Goal: Information Seeking & Learning: Check status

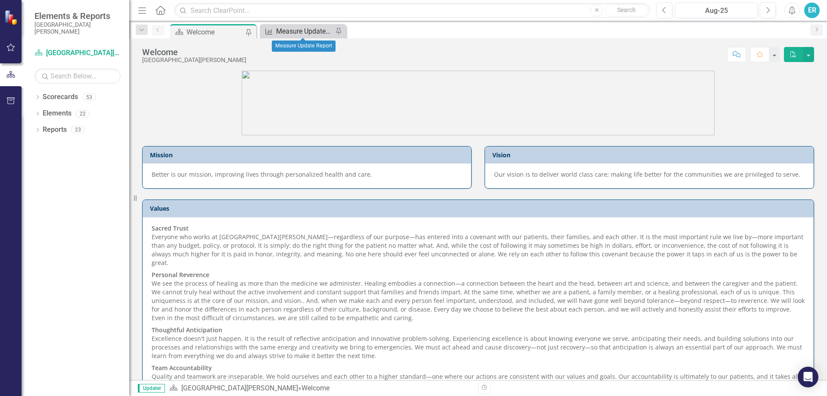
click at [308, 28] on div "Measure Update Report" at bounding box center [304, 31] width 57 height 11
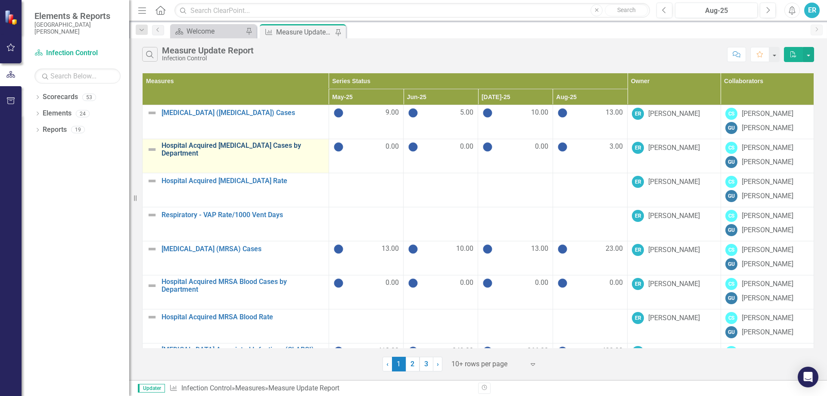
click at [238, 146] on link "Hospital Acquired [MEDICAL_DATA] Cases by Department" at bounding box center [243, 149] width 163 height 15
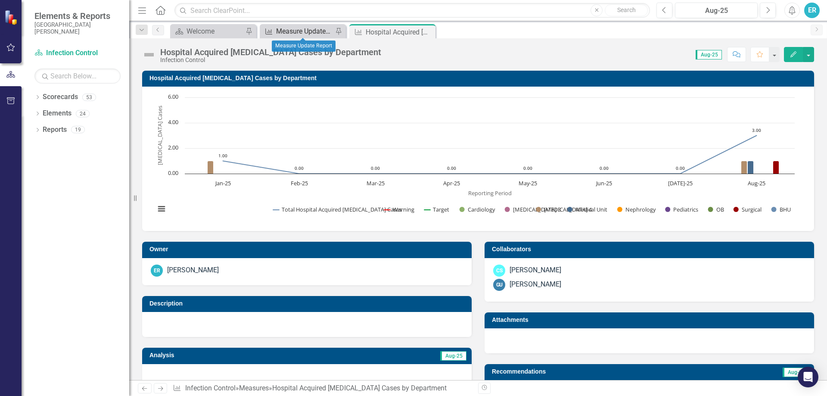
click at [312, 29] on div "Measure Update Report" at bounding box center [304, 31] width 57 height 11
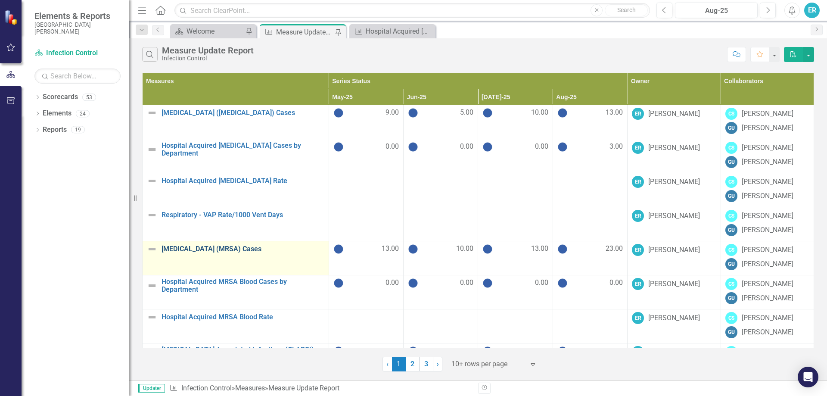
click at [199, 250] on link "[MEDICAL_DATA] (MRSA) Cases" at bounding box center [243, 249] width 163 height 8
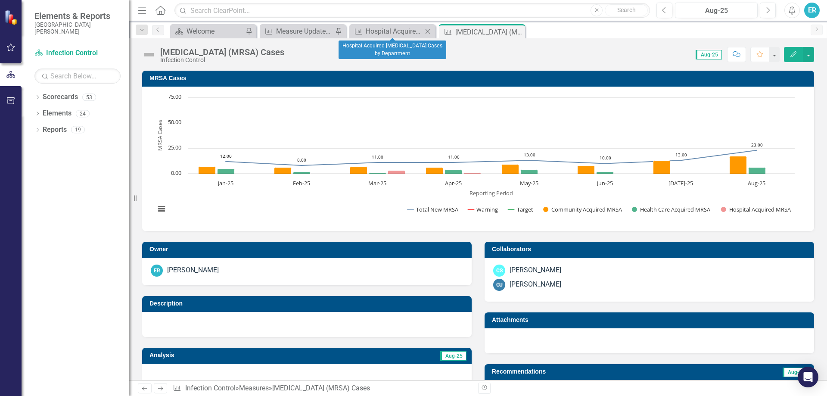
click at [427, 31] on icon at bounding box center [428, 31] width 5 height 5
drag, startPoint x: 519, startPoint y: 30, endPoint x: 501, endPoint y: 33, distance: 18.3
click at [0, 0] on icon at bounding box center [0, 0] width 0 height 0
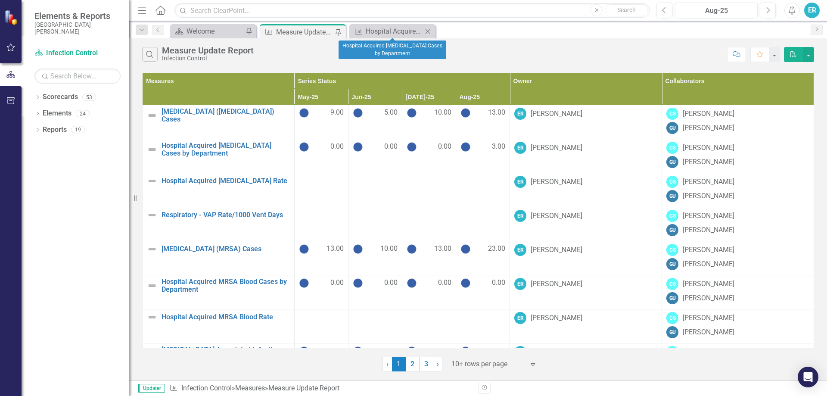
click at [429, 30] on icon "Close" at bounding box center [427, 31] width 9 height 7
